Goal: Go to known website: Access a specific website the user already knows

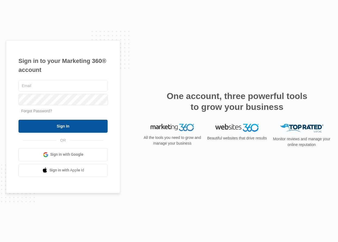
type input "[EMAIL_ADDRESS][DOMAIN_NAME]"
click at [76, 125] on input "Sign In" at bounding box center [62, 126] width 89 height 13
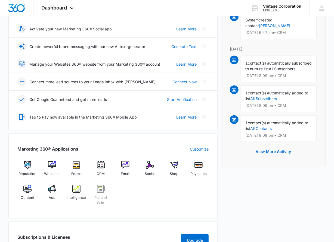
scroll to position [82, 0]
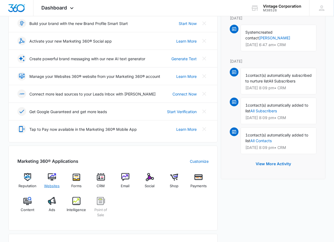
click at [55, 186] on span "Websites" at bounding box center [51, 186] width 15 height 5
